Goal: Transaction & Acquisition: Download file/media

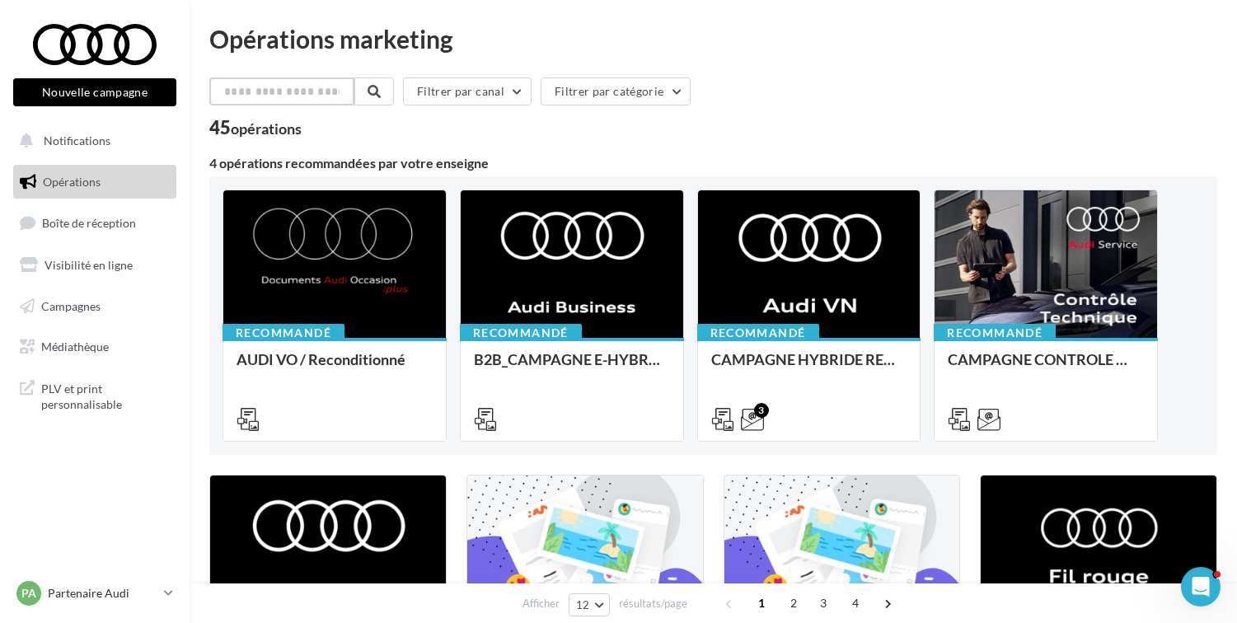
click at [258, 93] on input "text" at bounding box center [281, 91] width 145 height 28
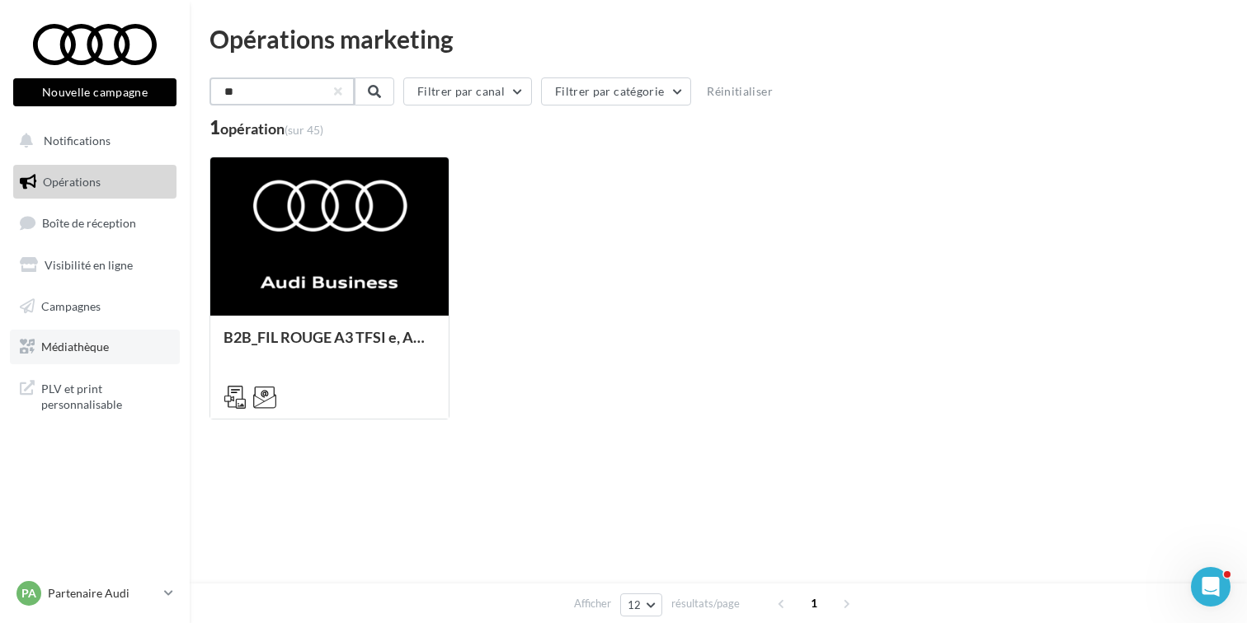
type input "**"
click at [74, 347] on span "Médiathèque" at bounding box center [75, 347] width 68 height 14
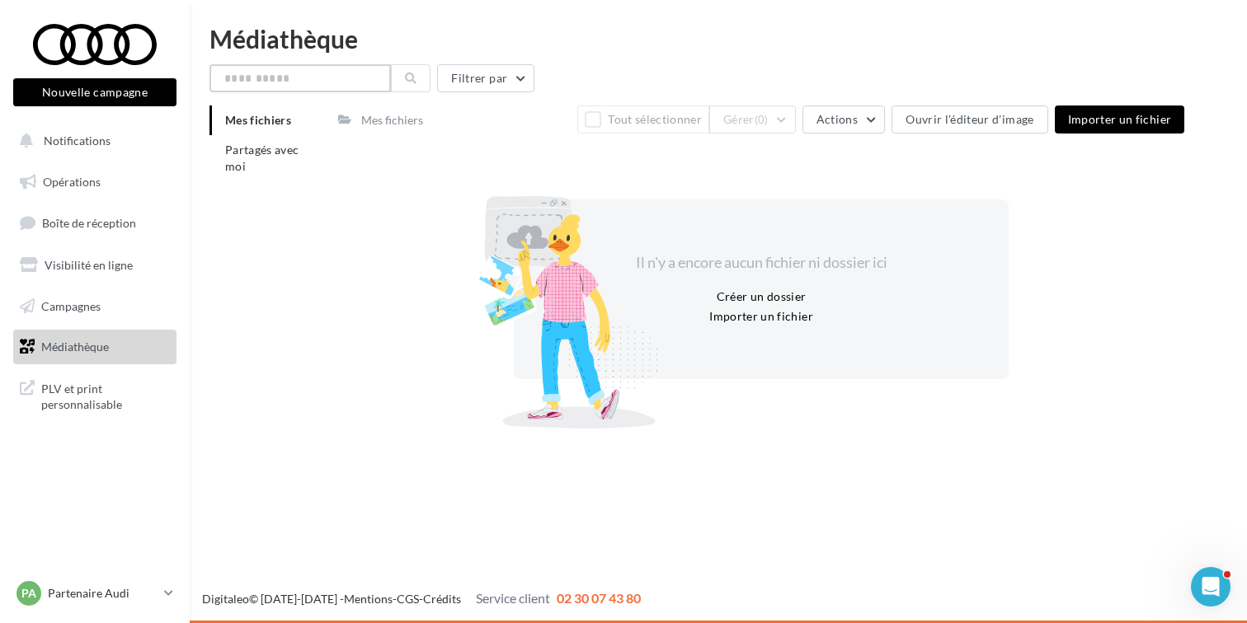
click at [331, 80] on input "text" at bounding box center [299, 78] width 181 height 28
click at [46, 312] on span "Campagnes" at bounding box center [70, 305] width 59 height 14
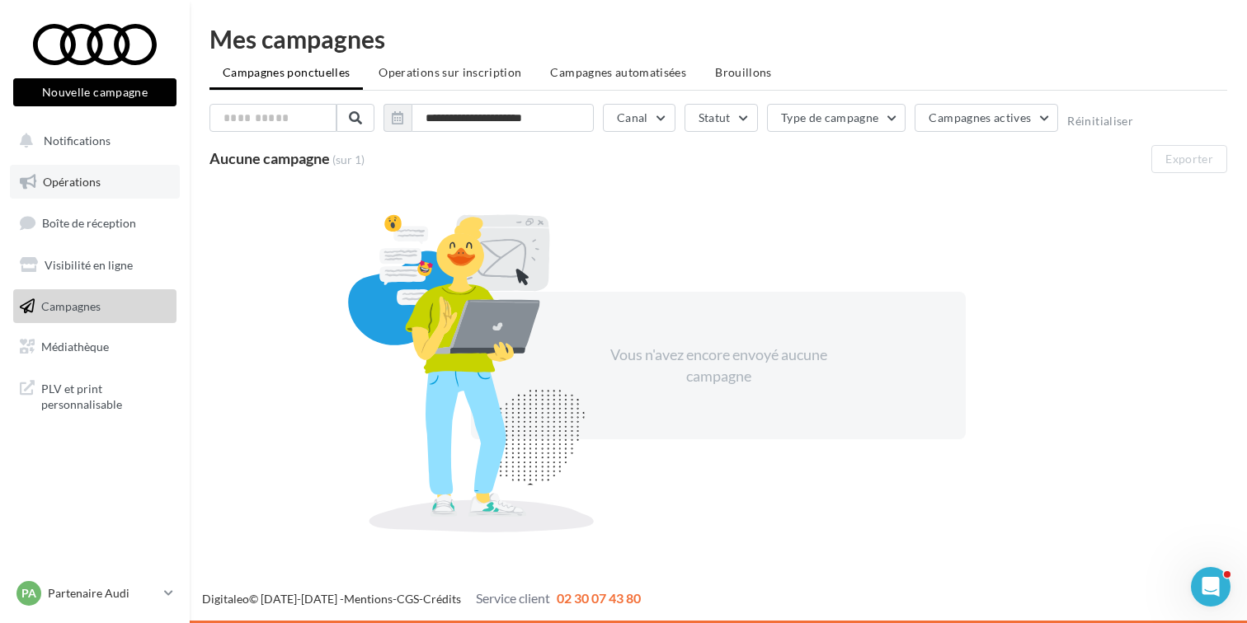
click at [73, 186] on span "Opérations" at bounding box center [72, 182] width 58 height 14
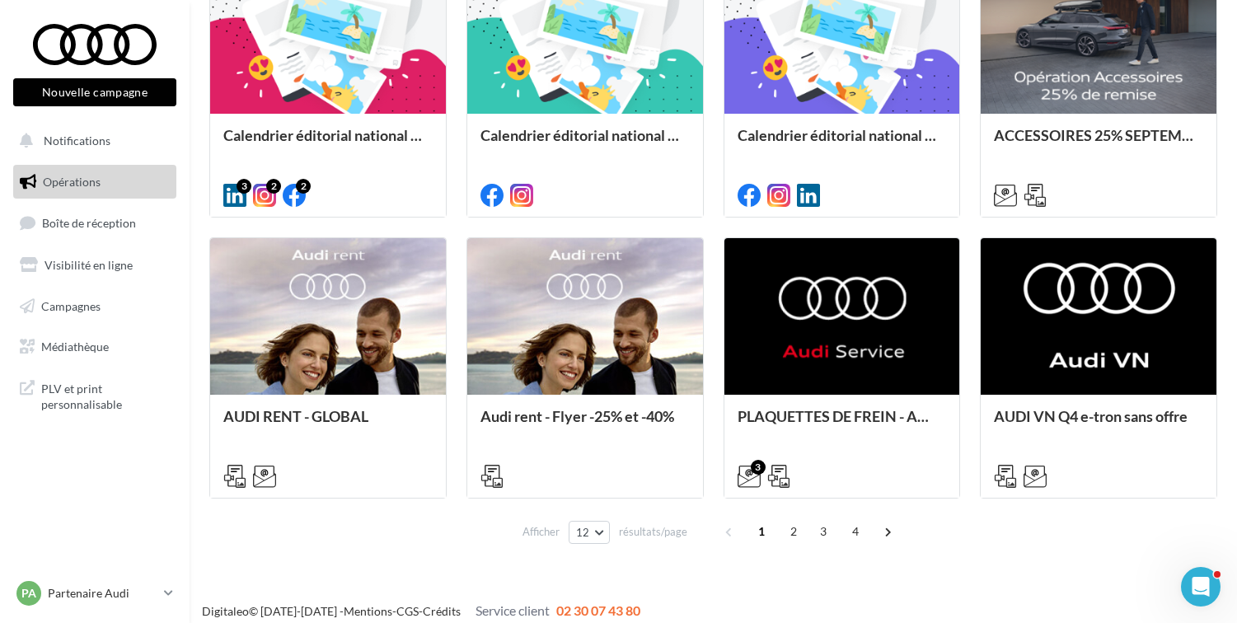
scroll to position [813, 0]
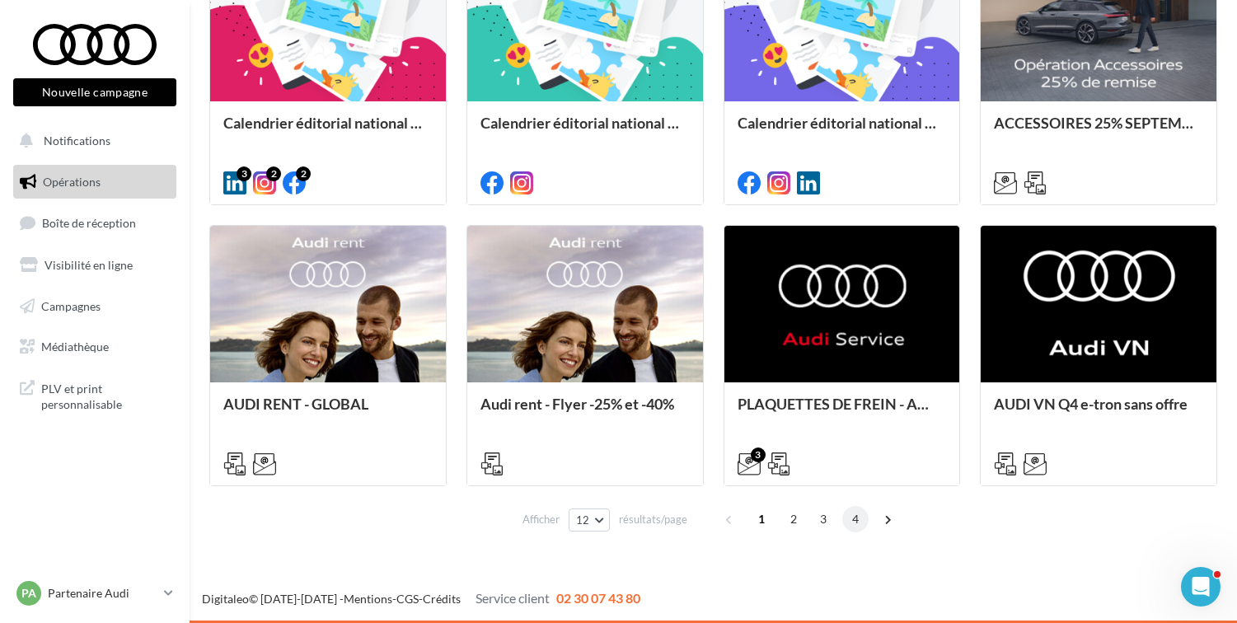
click at [853, 524] on span "4" at bounding box center [856, 519] width 26 height 26
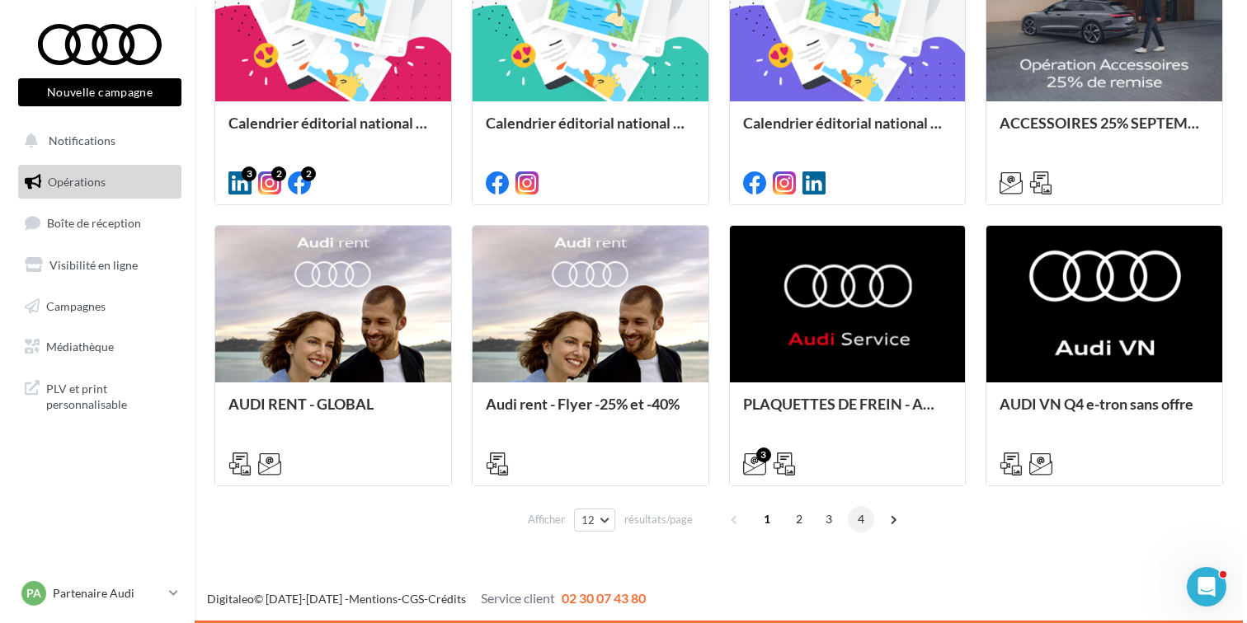
scroll to position [409, 0]
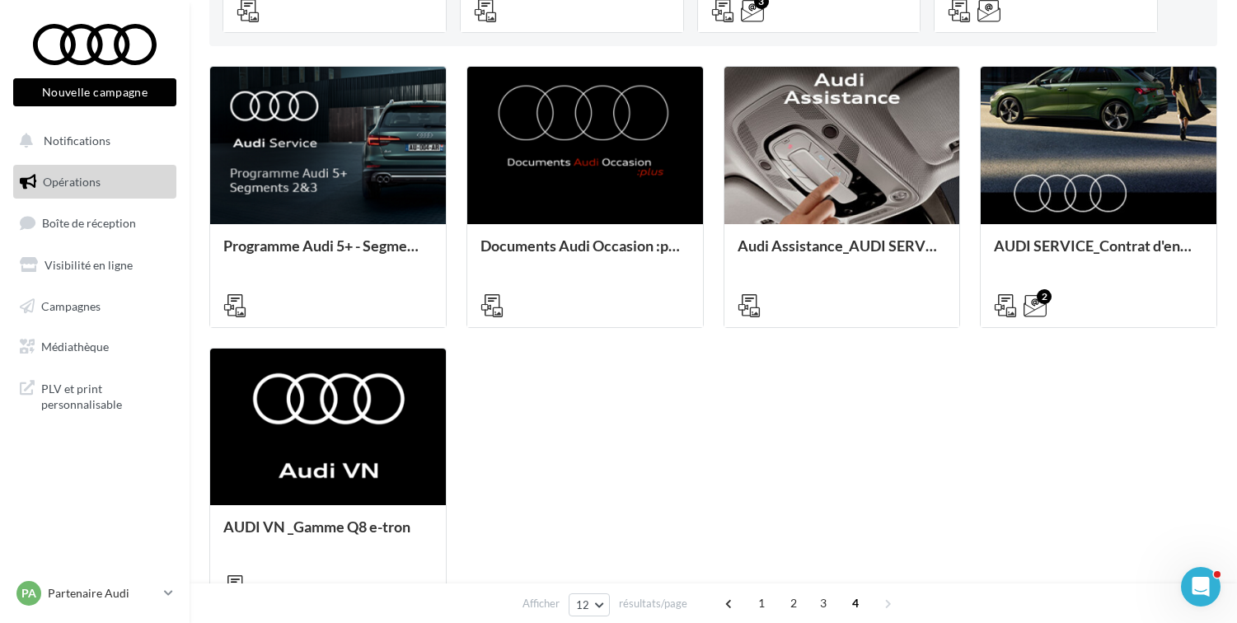
click at [999, 344] on div "Programme Audi 5+ - Segments 2&3 - AUDI SERVICE - Kit SOME segment 2 - Kit SOME…" at bounding box center [713, 337] width 1008 height 542
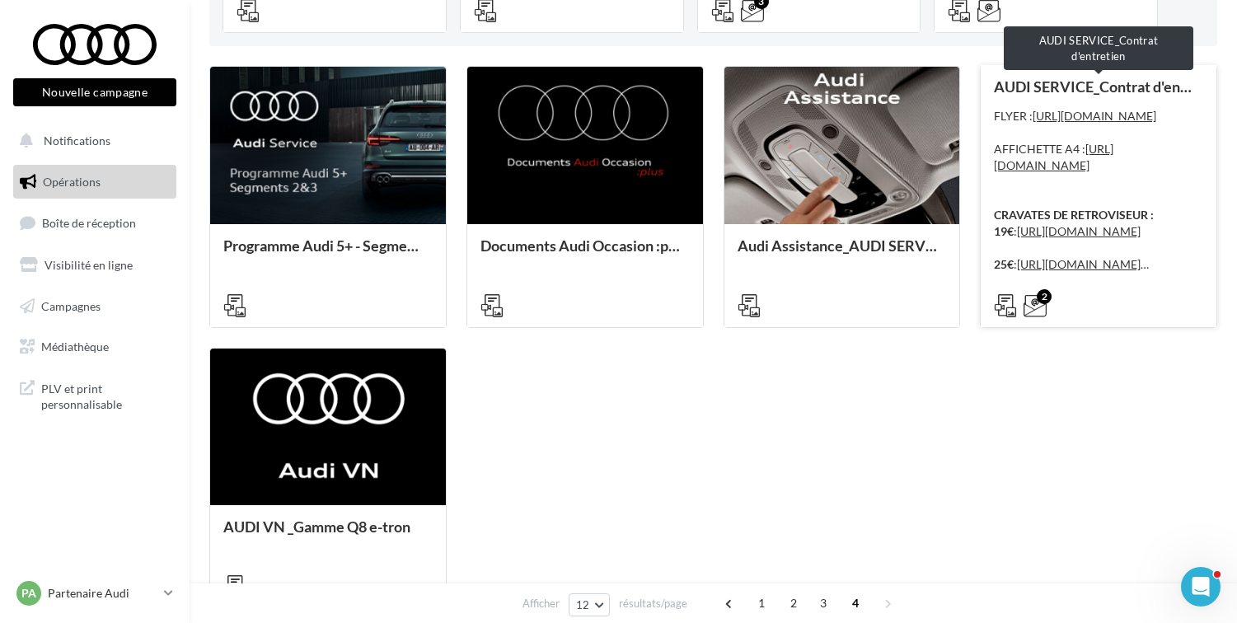
click at [1040, 86] on div "AUDI SERVICE_Contrat d'entretien" at bounding box center [1098, 86] width 209 height 16
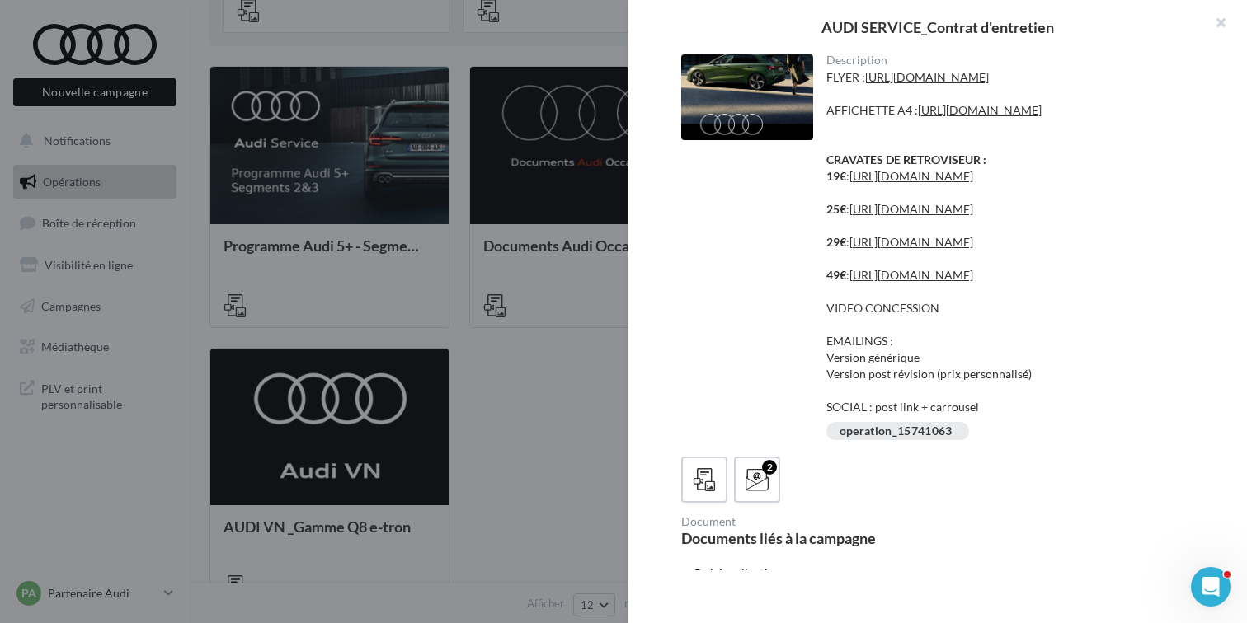
click at [992, 416] on div "FLYER : https://audi.get-it-solutions.com/accueil/10951-.html?adtoken=a2a6f6863…" at bounding box center [1010, 242] width 369 height 346
drag, startPoint x: 1237, startPoint y: 192, endPoint x: 1227, endPoint y: 322, distance: 130.7
click at [1229, 318] on div "Description FLYER : https://audi.get-it-solutions.com/accueil/10951-.html?adtok…" at bounding box center [944, 312] width 632 height 516
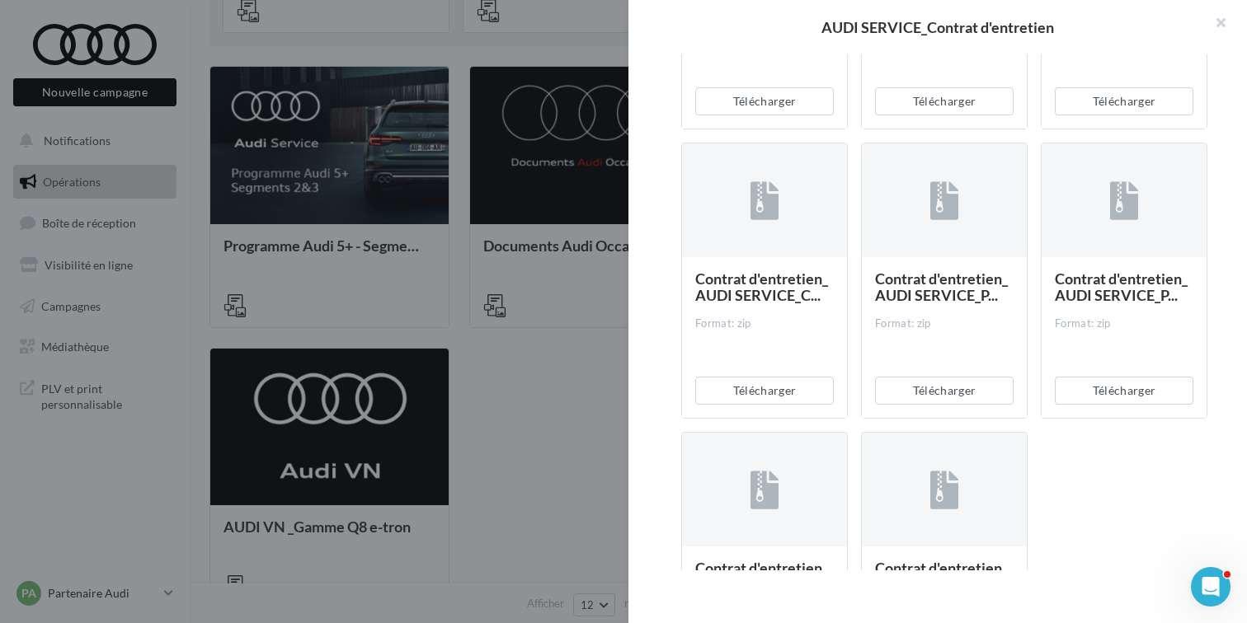
scroll to position [824, 0]
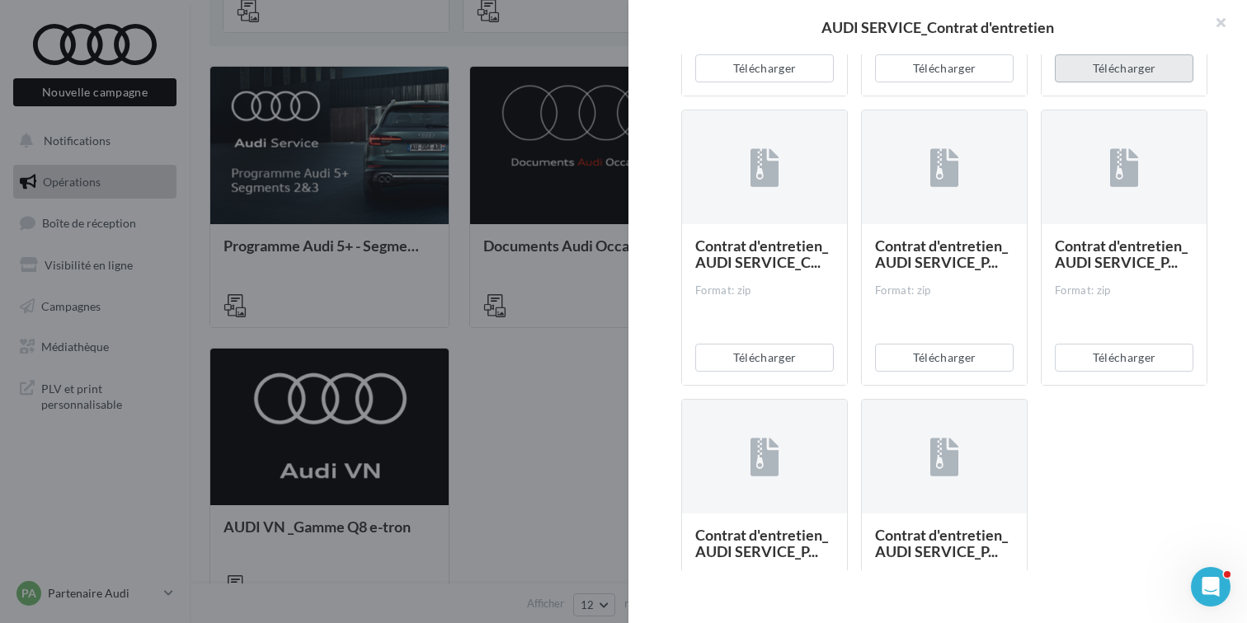
click at [1104, 82] on button "Télécharger" at bounding box center [1123, 68] width 139 height 28
